Goal: Task Accomplishment & Management: Manage account settings

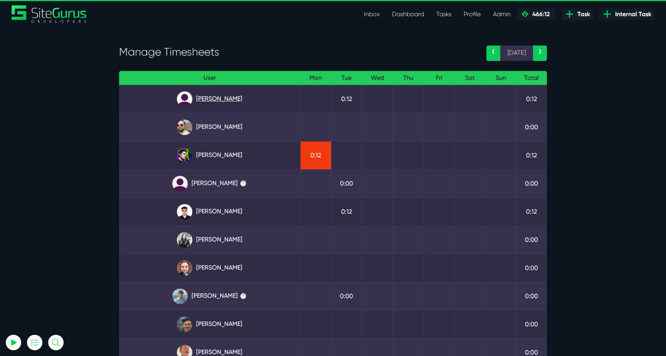
click at [211, 99] on link "[PERSON_NAME]" at bounding box center [209, 98] width 169 height 15
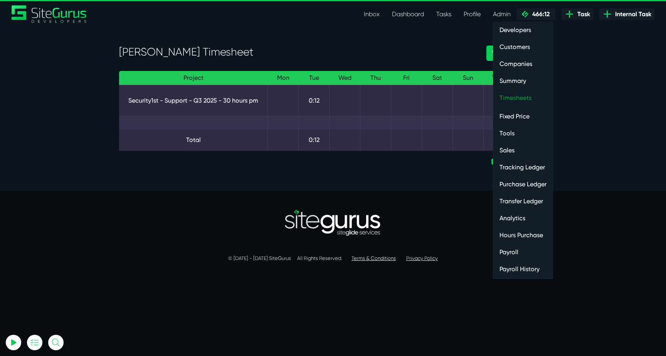
click at [525, 102] on link "Timesheets" at bounding box center [523, 97] width 59 height 15
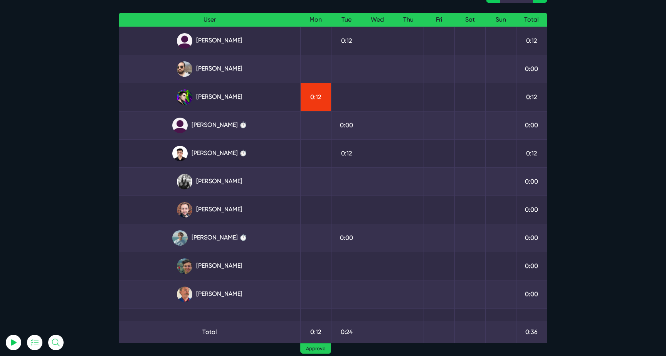
scroll to position [38, 0]
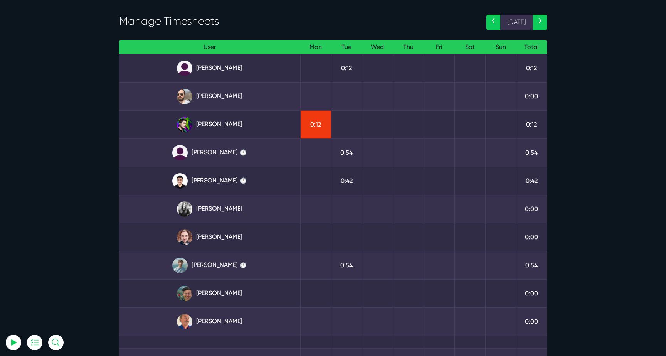
scroll to position [34, 0]
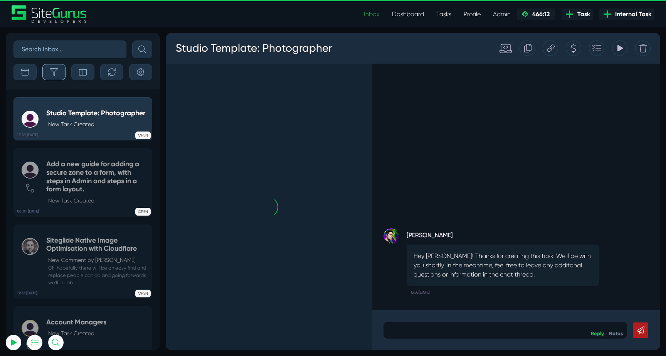
click at [59, 72] on button "button" at bounding box center [53, 72] width 23 height 16
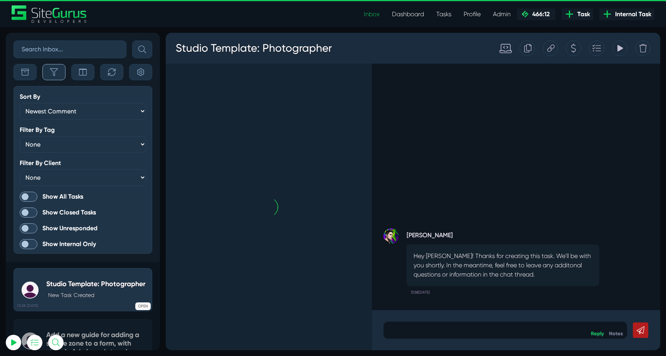
scroll to position [-1957, 0]
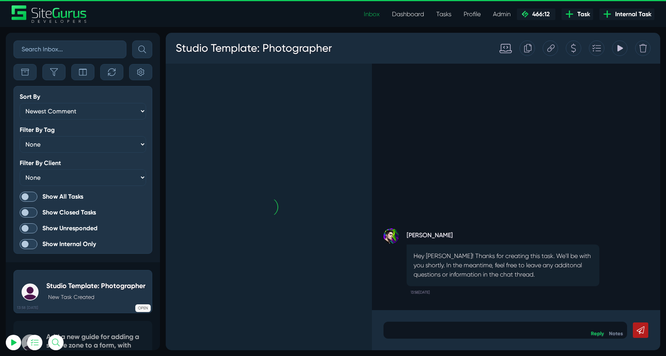
click at [31, 193] on span at bounding box center [29, 197] width 18 height 10
click at [0, 0] on input "Show All Tasks" at bounding box center [0, 0] width 0 height 0
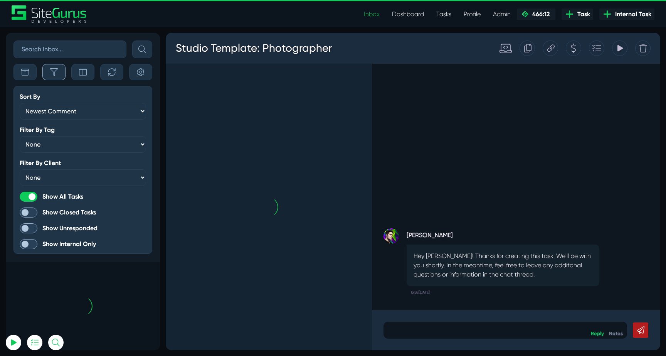
click at [54, 77] on button "button" at bounding box center [53, 72] width 23 height 16
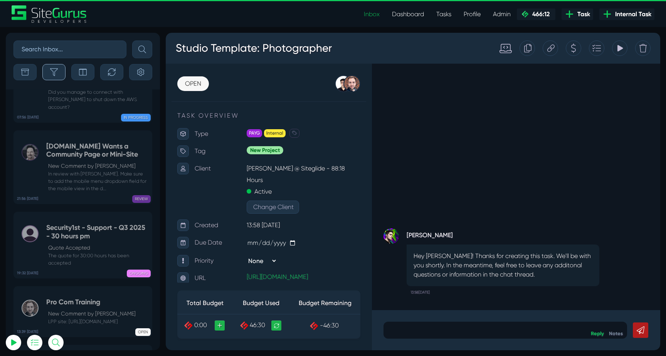
scroll to position [-30349, 0]
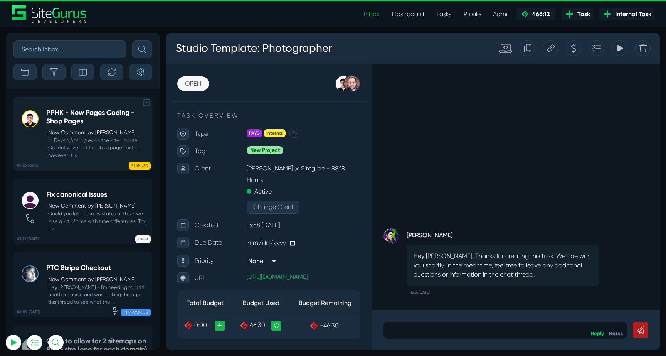
click at [77, 121] on h5 "PPHK - New Pages Coding - Shop Pages" at bounding box center [97, 117] width 102 height 17
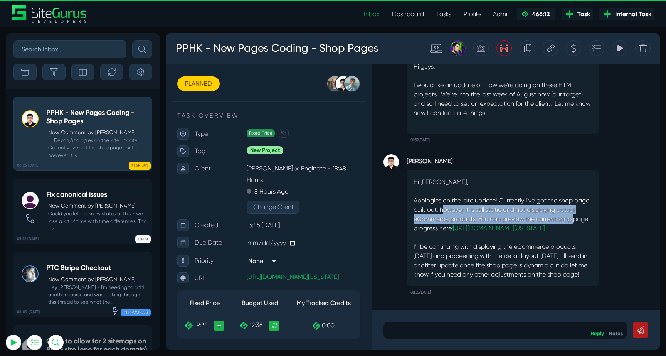
drag, startPoint x: 445, startPoint y: 197, endPoint x: 576, endPoint y: 208, distance: 131.5
click at [576, 208] on p "Hi Devon, Apologies on the late update! Currently I've got the shop page built …" at bounding box center [503, 228] width 179 height 102
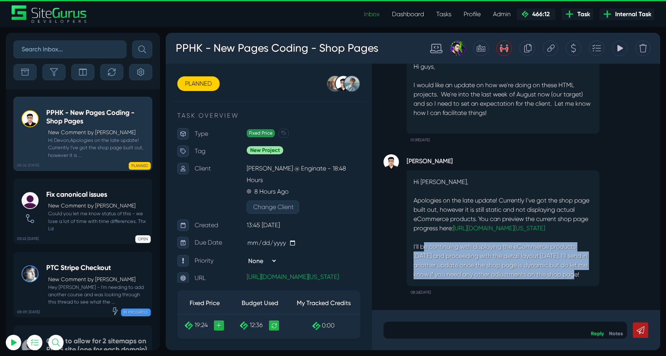
drag, startPoint x: 445, startPoint y: 247, endPoint x: 563, endPoint y: 280, distance: 122.7
click at [563, 280] on div "Hi Devon, Apologies on the late update! Currently I've got the shop page built …" at bounding box center [503, 228] width 193 height 116
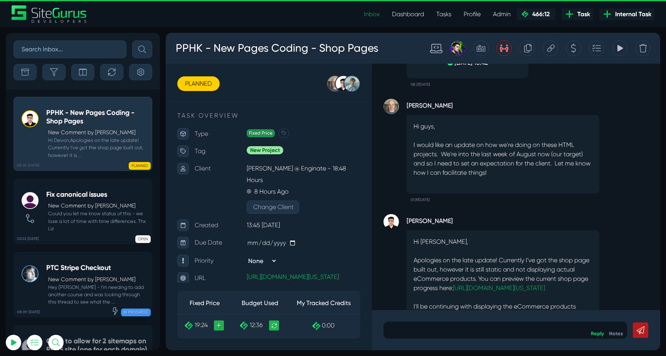
scroll to position [-93, 0]
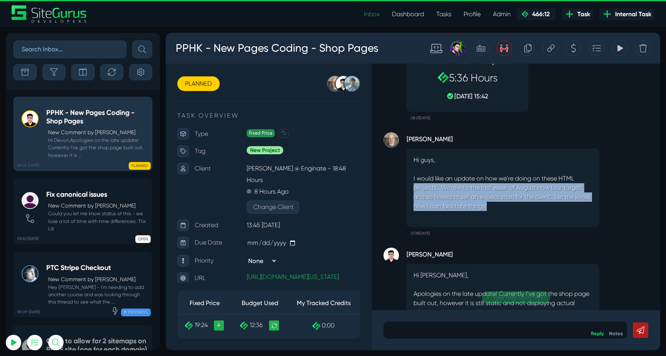
drag, startPoint x: 414, startPoint y: 175, endPoint x: 566, endPoint y: 195, distance: 153.9
click at [566, 195] on p "Hi guys, I would like an update on how we're doing on these HTML projects. We'r…" at bounding box center [503, 183] width 179 height 56
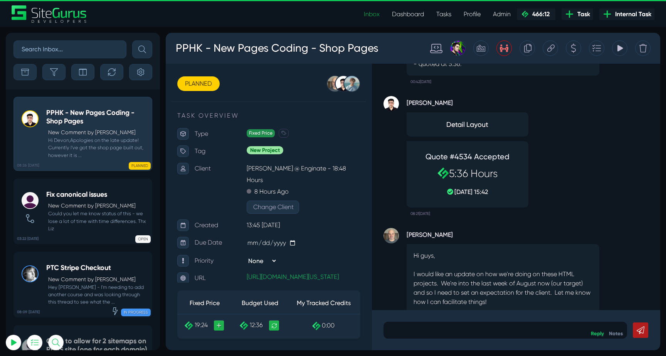
scroll to position [0, 0]
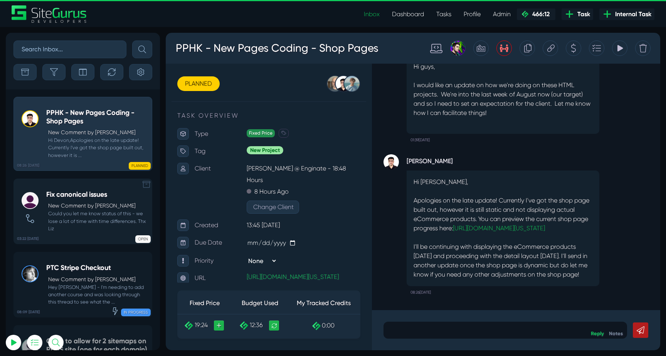
click at [73, 199] on h5 "Fix canonical issues" at bounding box center [97, 194] width 102 height 8
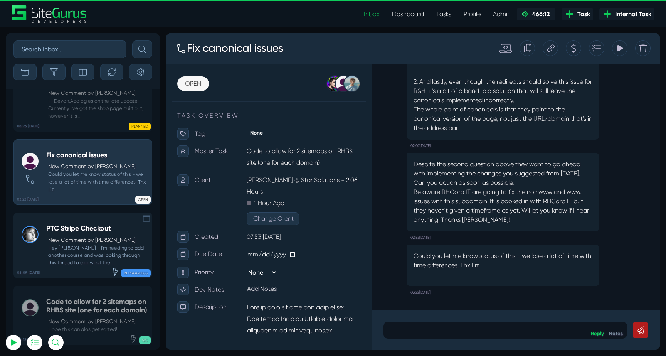
click at [86, 244] on small "Hey [PERSON_NAME] - I'm needing to add another course and was looking through t…" at bounding box center [97, 255] width 102 height 22
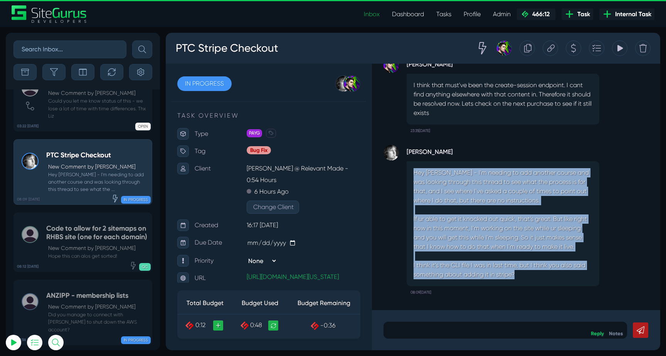
drag, startPoint x: 421, startPoint y: 167, endPoint x: 526, endPoint y: 276, distance: 151.6
click at [526, 276] on div "Hey Josh - I'm needing to add another course and was looking through this threa…" at bounding box center [503, 223] width 193 height 125
click at [526, 276] on p "Hey Josh - I'm needing to add another course and was looking through this threa…" at bounding box center [503, 223] width 179 height 111
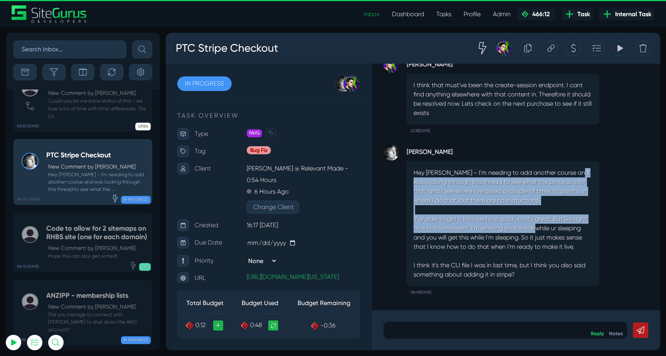
drag, startPoint x: 422, startPoint y: 180, endPoint x: 543, endPoint y: 238, distance: 134.2
click at [542, 237] on p "Hey Josh - I'm needing to add another course and was looking through this threa…" at bounding box center [503, 223] width 179 height 111
click at [543, 238] on p "Hey Josh - I'm needing to add another course and was looking through this threa…" at bounding box center [503, 223] width 179 height 111
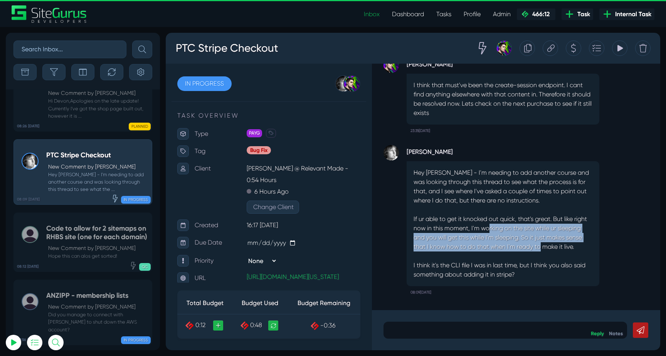
drag, startPoint x: 520, startPoint y: 233, endPoint x: 552, endPoint y: 248, distance: 34.7
click at [550, 248] on p "Hey Josh - I'm needing to add another course and was looking through this threa…" at bounding box center [503, 223] width 179 height 111
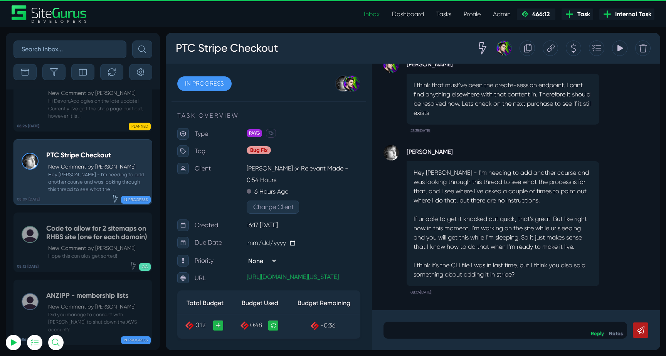
click at [552, 248] on p "Hey Josh - I'm needing to add another course and was looking through this threa…" at bounding box center [503, 223] width 179 height 111
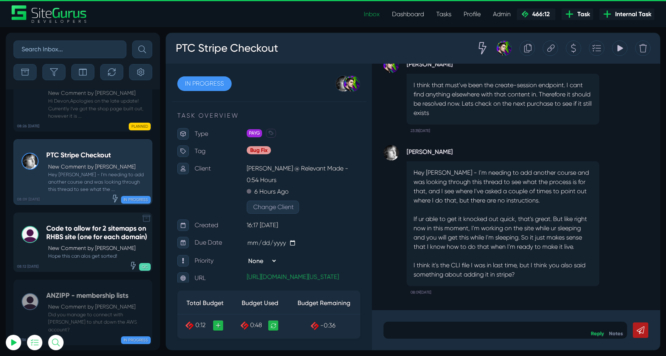
click at [71, 224] on h5 "Code to allow for 2 sitemaps on RHBS site (one for each domain)" at bounding box center [97, 232] width 102 height 17
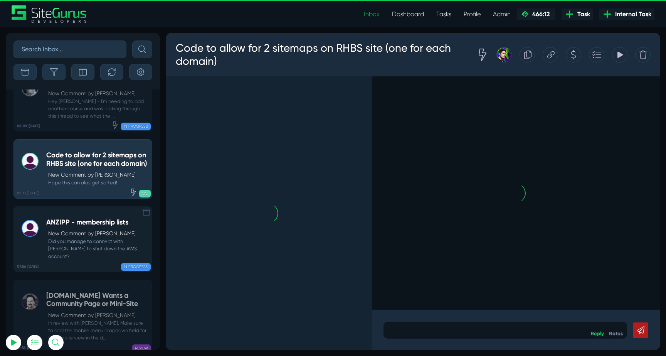
scroll to position [-30075, 0]
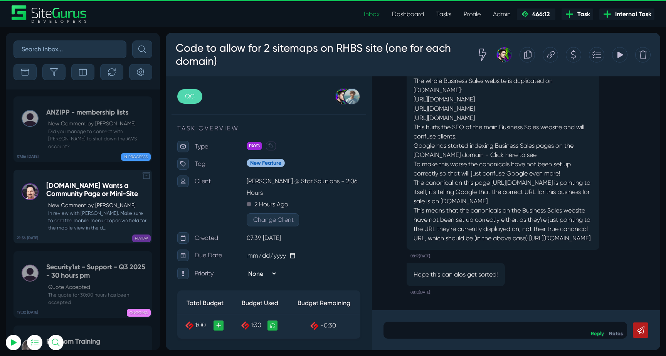
click at [86, 209] on small "In review with [PERSON_NAME]. Make sure to add the mobile menu dropdown field f…" at bounding box center [97, 220] width 102 height 22
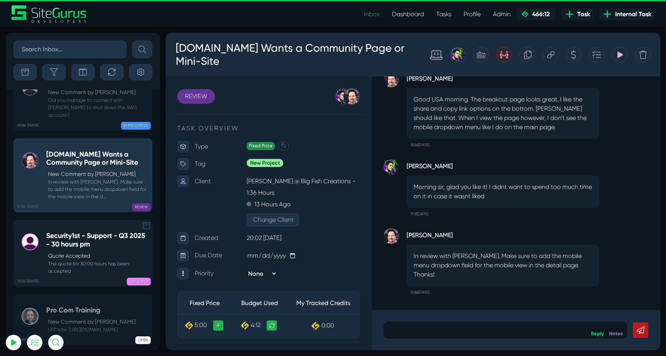
click at [101, 232] on h5 "Security1st - Support - Q3 2025 - 30 hours pm" at bounding box center [97, 240] width 102 height 17
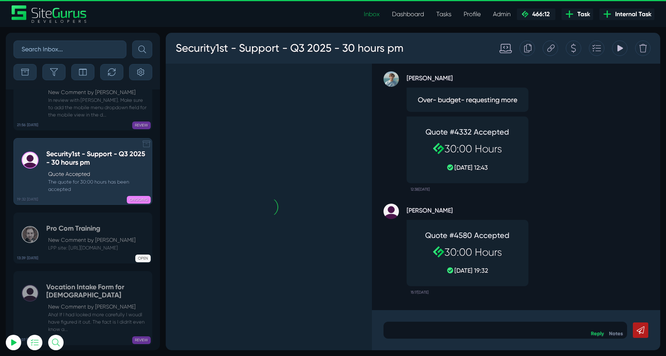
click at [101, 244] on small "LPP site: [URL][DOMAIN_NAME]" at bounding box center [90, 247] width 89 height 7
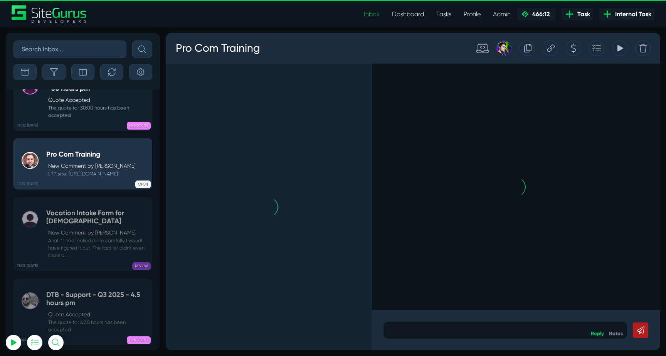
click at [101, 229] on p "New Comment by [PERSON_NAME]" at bounding box center [98, 233] width 100 height 8
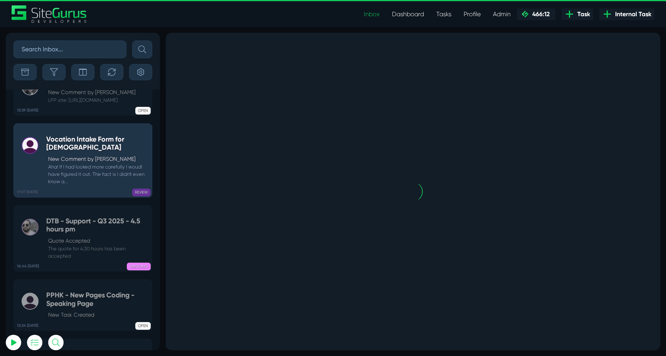
scroll to position [-30349, 0]
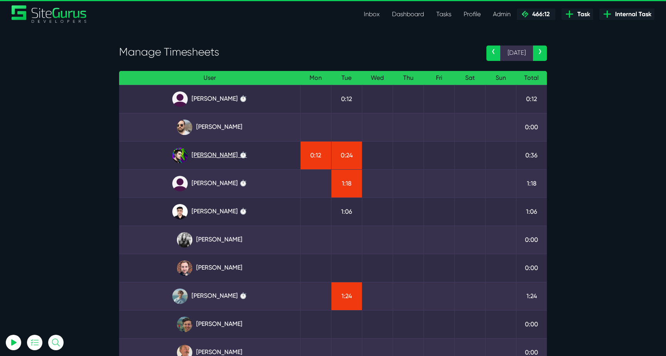
click at [199, 152] on link "Josh Carter ⏱️" at bounding box center [209, 155] width 169 height 15
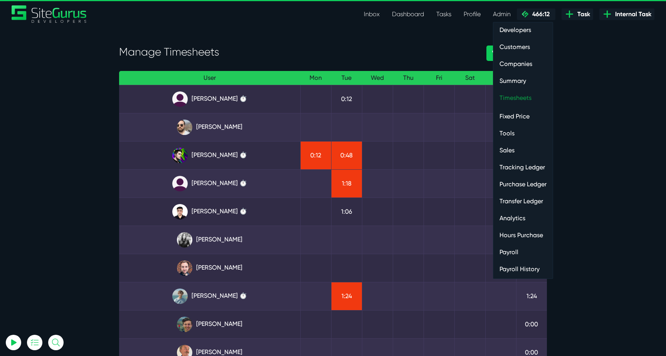
click at [511, 98] on link "Timesheets" at bounding box center [523, 97] width 59 height 15
click at [516, 248] on link "Payroll" at bounding box center [523, 251] width 59 height 15
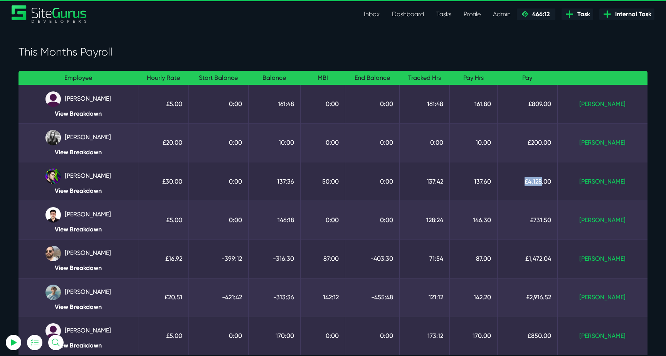
drag, startPoint x: 568, startPoint y: 181, endPoint x: 536, endPoint y: 181, distance: 31.6
click at [536, 181] on td "£4,128.00" at bounding box center [527, 181] width 60 height 39
click at [75, 194] on link "View Breakdown" at bounding box center [78, 190] width 107 height 7
click at [372, 15] on link "Inbox" at bounding box center [372, 14] width 28 height 15
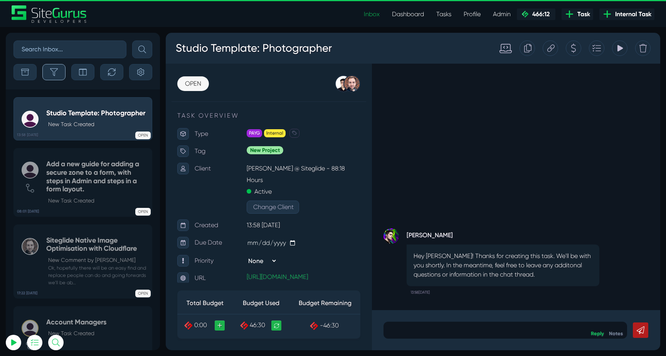
click at [61, 69] on button "button" at bounding box center [53, 72] width 23 height 16
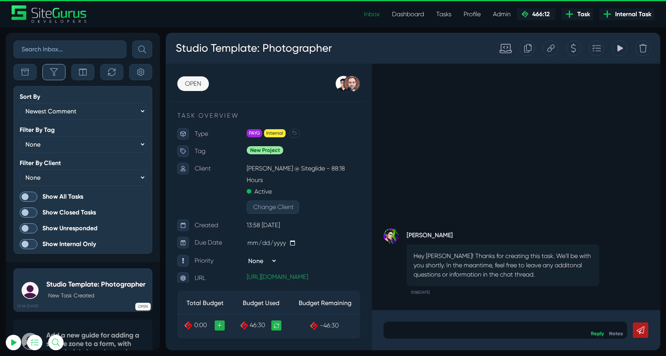
scroll to position [-1957, 0]
click at [25, 197] on span at bounding box center [29, 197] width 18 height 10
click at [0, 0] on input "Show All Tasks" at bounding box center [0, 0] width 0 height 0
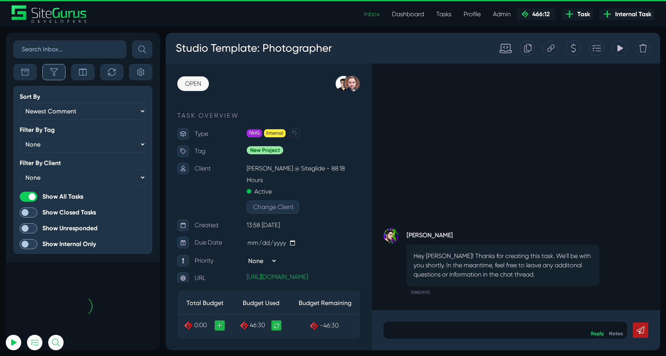
click at [57, 74] on icon "button" at bounding box center [54, 72] width 8 height 8
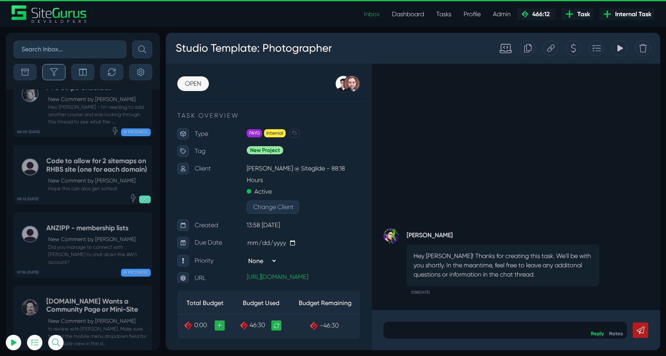
scroll to position [-30349, 0]
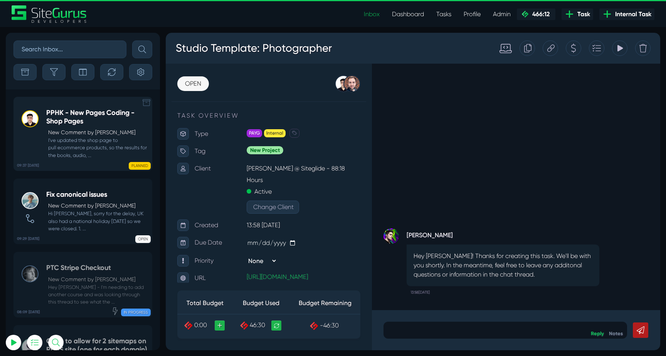
click at [80, 140] on small "I've updated the shop page to pull ecommerce products, so the results for the b…" at bounding box center [97, 147] width 102 height 22
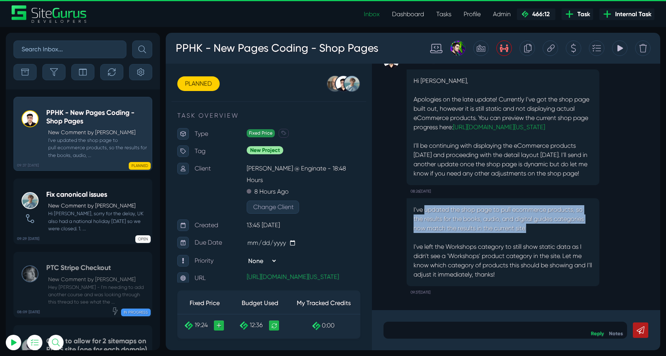
drag, startPoint x: 431, startPoint y: 209, endPoint x: 539, endPoint y: 227, distance: 108.6
click at [539, 227] on p "I've updated the shop page to pull ecommerce products, so the results for the b…" at bounding box center [503, 242] width 179 height 74
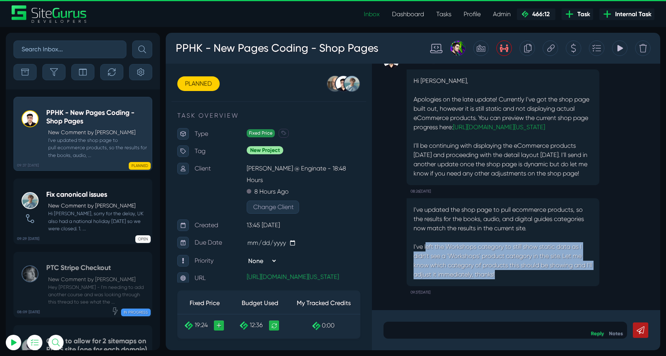
drag, startPoint x: 426, startPoint y: 244, endPoint x: 535, endPoint y: 278, distance: 114.3
click at [535, 278] on p "I've updated the shop page to pull ecommerce products, so the results for the b…" at bounding box center [503, 242] width 179 height 74
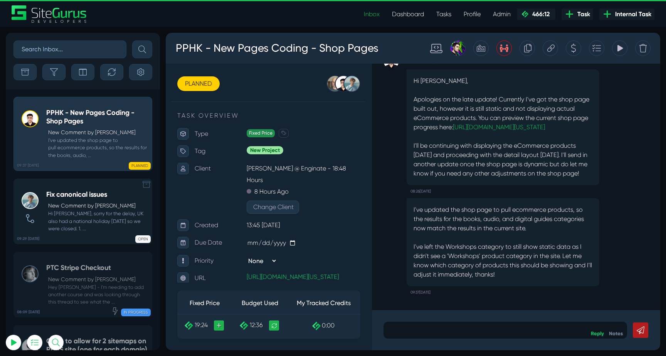
click at [83, 206] on p "New Comment by [PERSON_NAME]" at bounding box center [98, 206] width 100 height 8
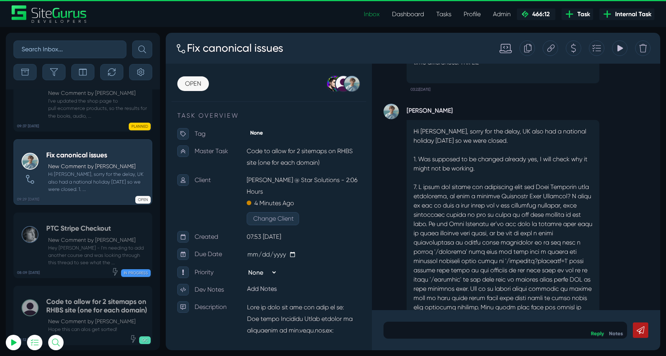
scroll to position [-183, 0]
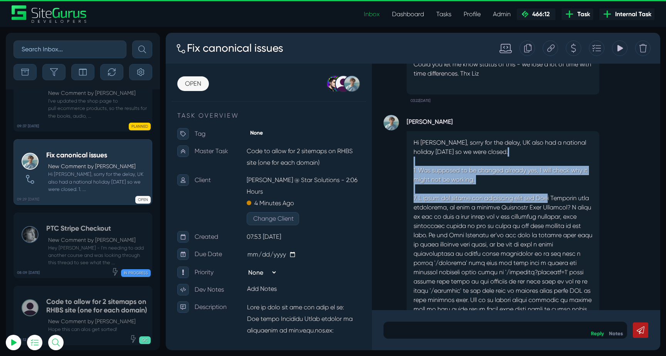
drag, startPoint x: 438, startPoint y: 165, endPoint x: 551, endPoint y: 197, distance: 117.3
click at [550, 196] on p "Hi [PERSON_NAME], sorry for the delay, UK also had a national holiday [DATE] so…" at bounding box center [503, 295] width 179 height 315
click at [551, 197] on p "Hi [PERSON_NAME], sorry for the delay, UK also had a national holiday [DATE] so…" at bounding box center [503, 295] width 179 height 315
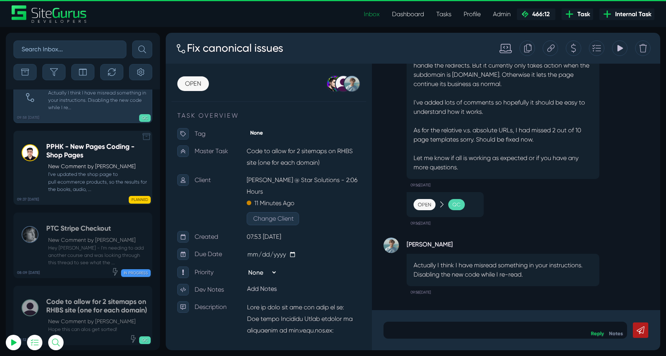
scroll to position [-30349, 0]
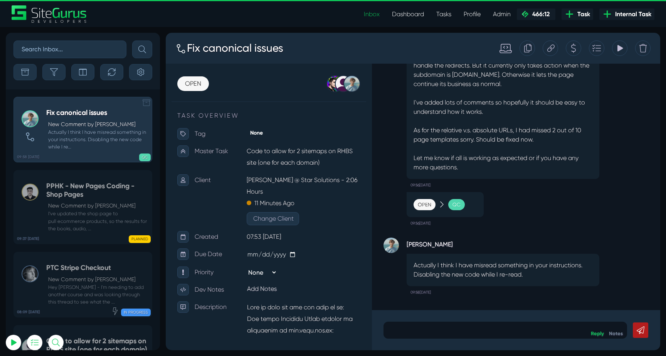
click at [105, 134] on small "Actually I think I have misread something in your instructions. Disabling the n…" at bounding box center [97, 139] width 102 height 22
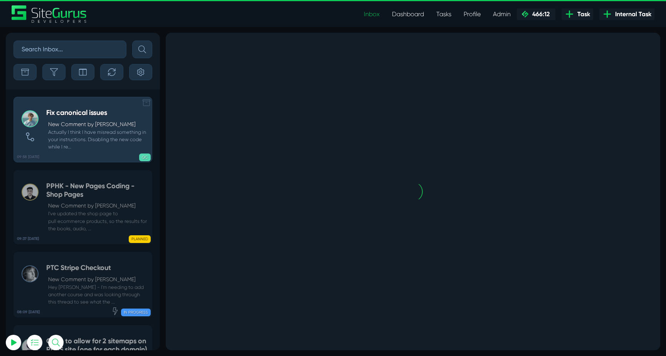
scroll to position [0, 0]
